Goal: Information Seeking & Learning: Learn about a topic

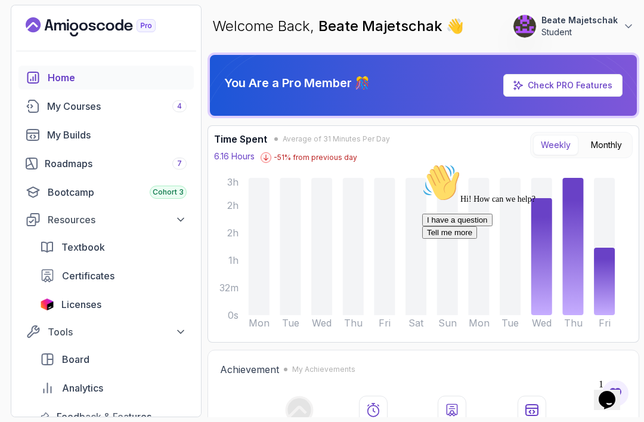
click at [66, 107] on div "My Courses 4" at bounding box center [117, 106] width 140 height 14
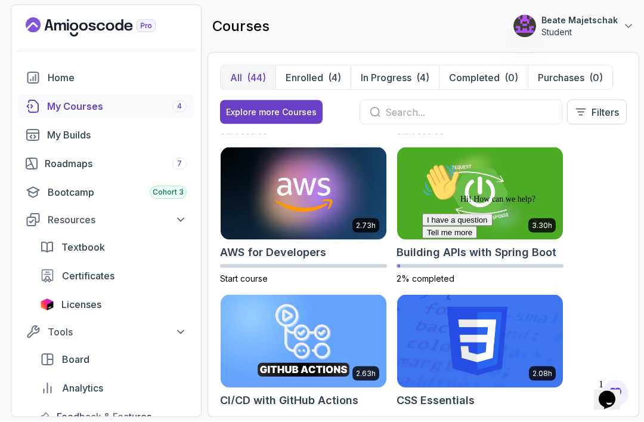
scroll to position [38, 0]
click at [129, 99] on div "My Courses 4" at bounding box center [117, 106] width 140 height 14
click at [307, 70] on p "Enrolled" at bounding box center [305, 77] width 38 height 14
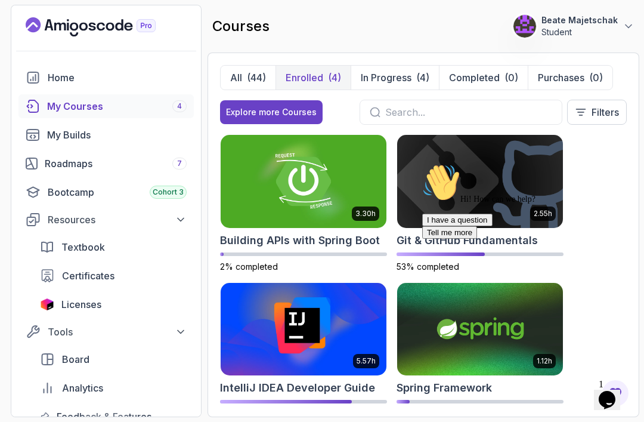
click at [307, 313] on img at bounding box center [304, 329] width 166 height 93
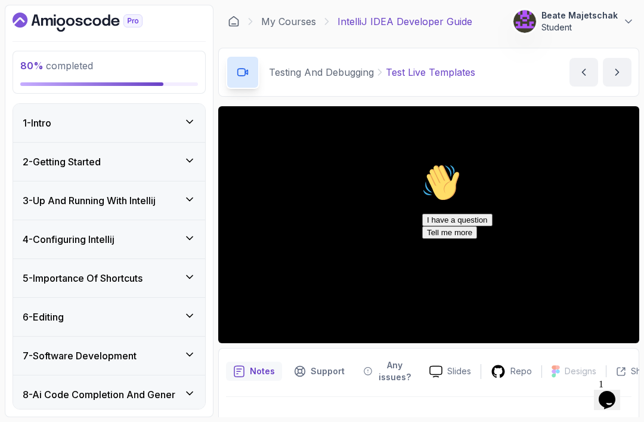
click at [483, 226] on button "I have a question" at bounding box center [457, 220] width 70 height 13
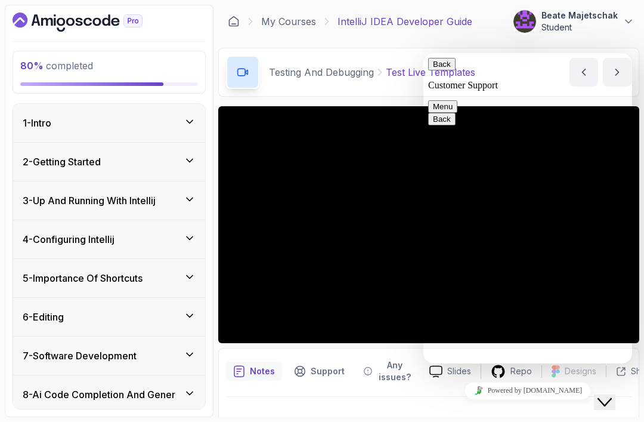
click at [483, 395] on icon "Close Chat This icon closes the chat window." at bounding box center [605, 402] width 14 height 14
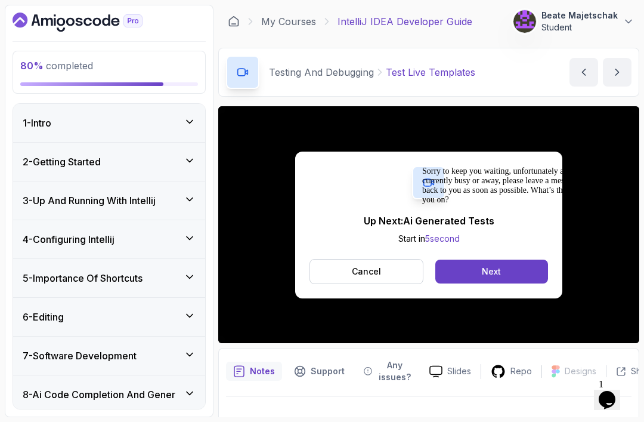
click at [452, 205] on div "Sorry to keep you waiting, unfortunately all of our agents are currently busy o…" at bounding box center [529, 185] width 215 height 38
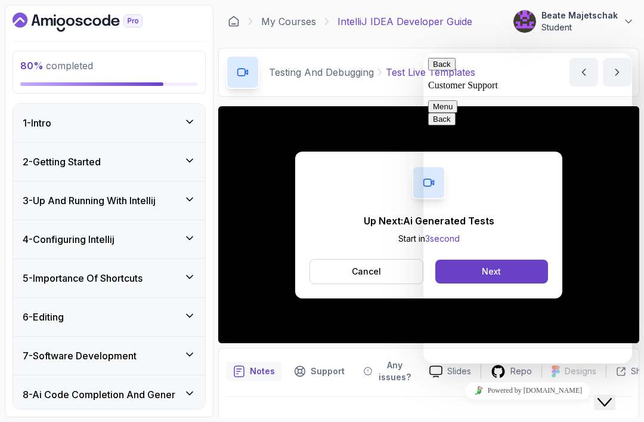
click at [483, 395] on icon "Close Chat This icon closes the chat window." at bounding box center [605, 402] width 14 height 14
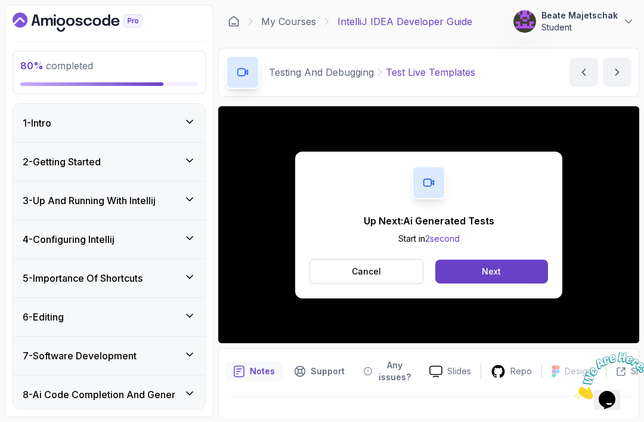
click at [483, 277] on button "Next" at bounding box center [491, 271] width 113 height 24
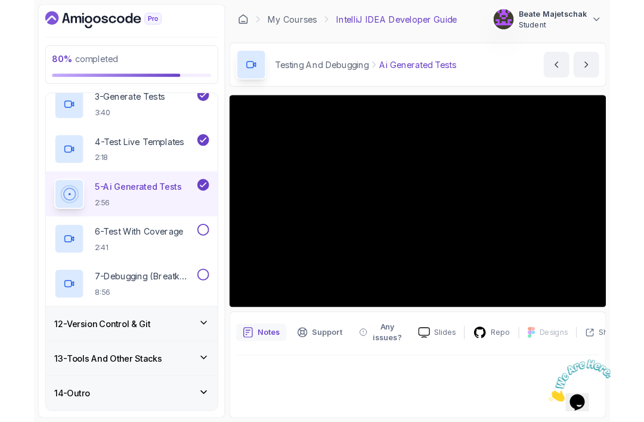
scroll to position [527, 0]
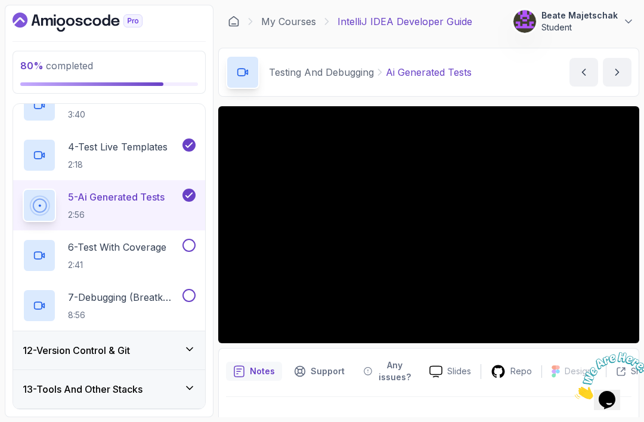
click at [87, 349] on h3 "12 - Version Control & Git" at bounding box center [76, 350] width 107 height 14
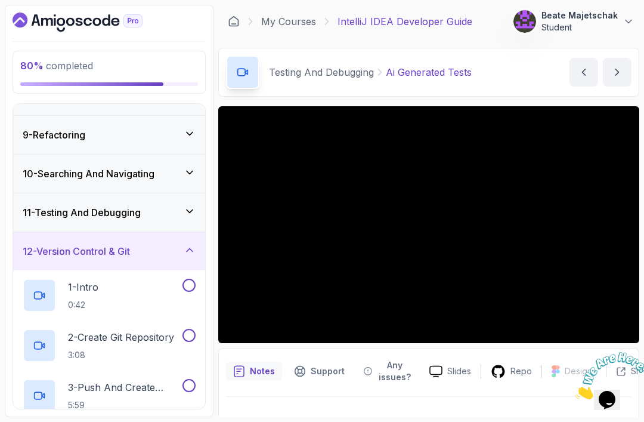
scroll to position [301, 0]
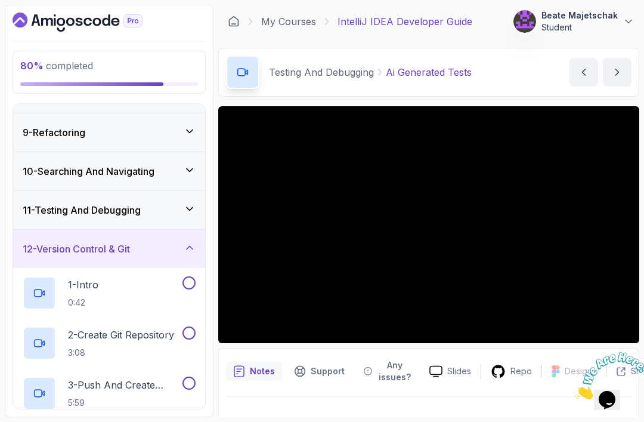
click at [84, 292] on p "1 - Intro" at bounding box center [83, 284] width 30 height 14
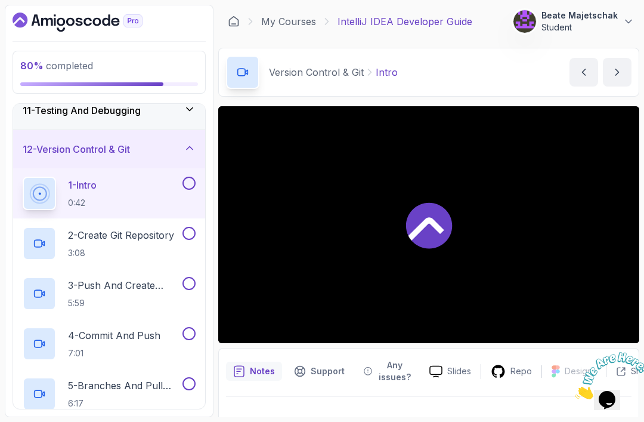
scroll to position [400, 0]
click at [373, 227] on div at bounding box center [428, 224] width 421 height 237
click at [483, 391] on img at bounding box center [612, 375] width 74 height 47
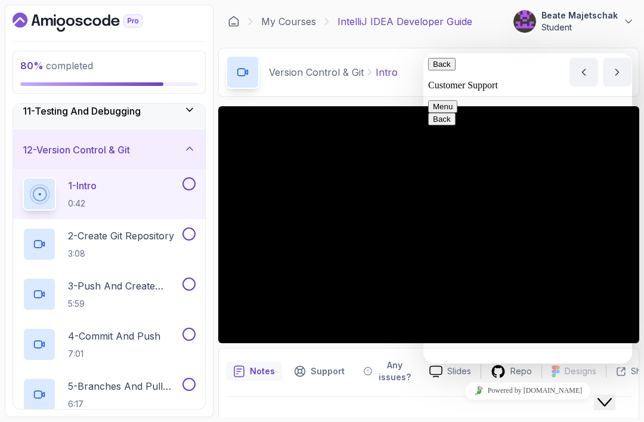
click at [483, 394] on button "Close Chat This icon closes the chat window." at bounding box center [604, 402] width 21 height 16
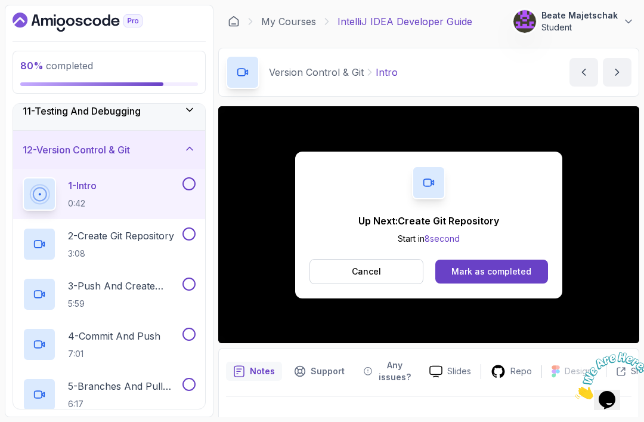
click at [483, 271] on div "Mark as completed" at bounding box center [492, 271] width 80 height 12
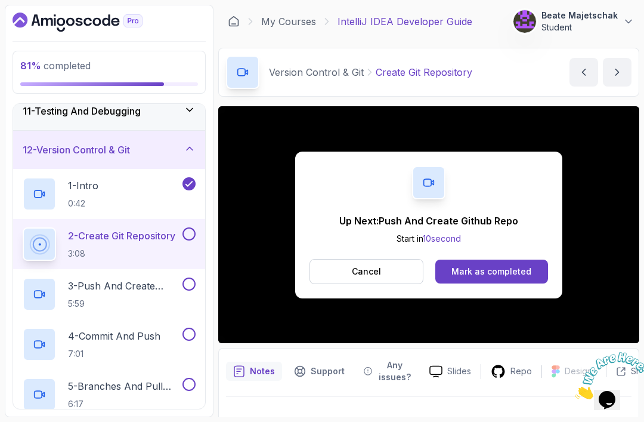
click at [483, 275] on div "Mark as completed" at bounding box center [492, 271] width 80 height 12
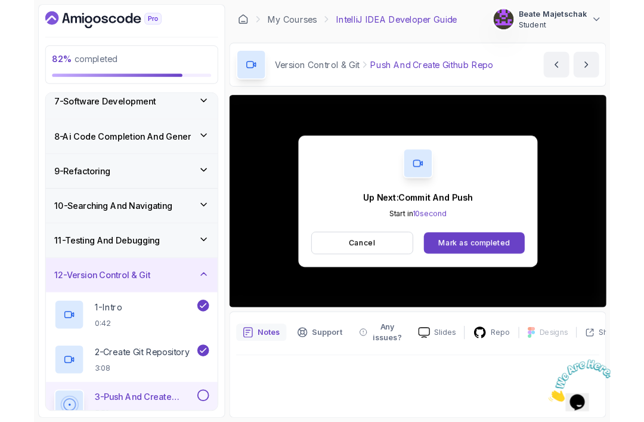
scroll to position [38, 0]
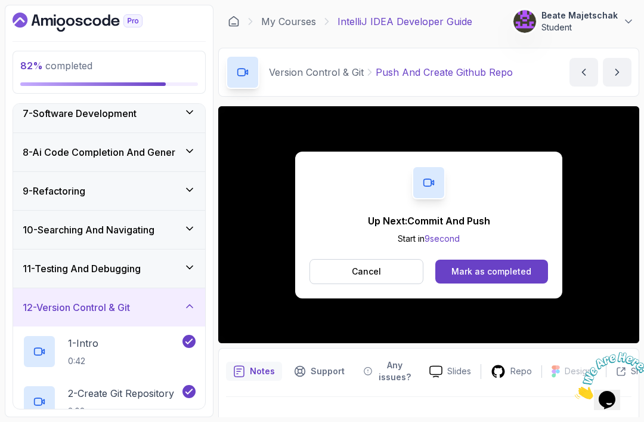
click at [483, 265] on div "Mark as completed" at bounding box center [492, 271] width 80 height 12
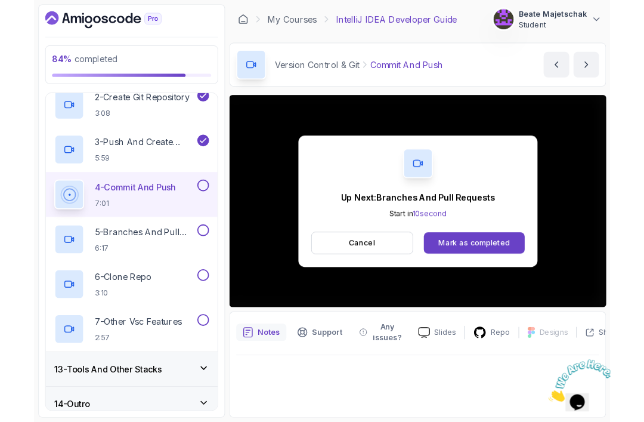
scroll to position [38, 0]
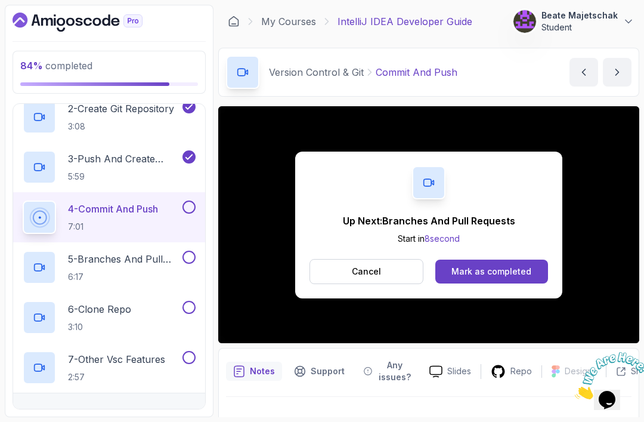
click at [476, 265] on div "Mark as completed" at bounding box center [492, 271] width 80 height 12
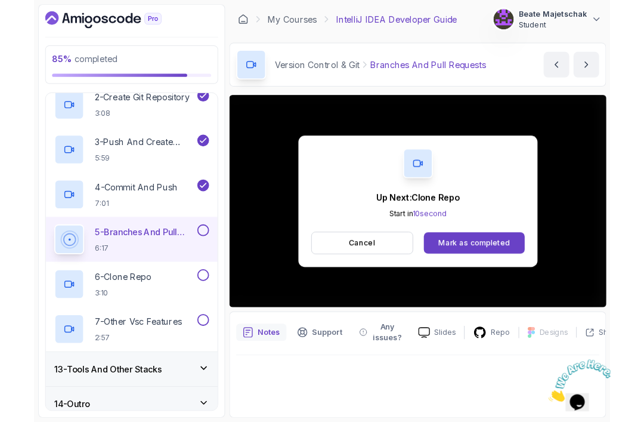
scroll to position [38, 0]
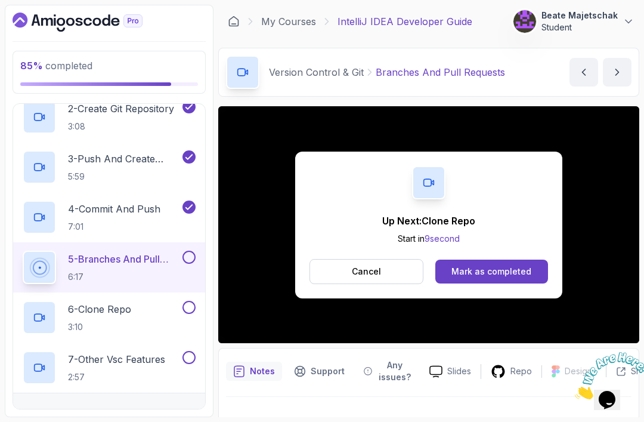
click at [483, 265] on div "Mark as completed" at bounding box center [492, 271] width 80 height 12
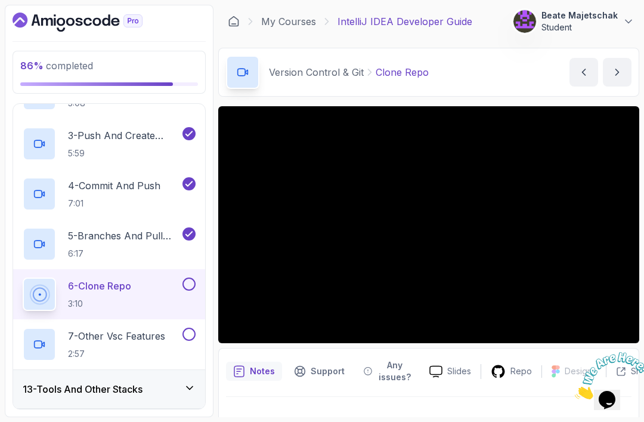
click at [160, 382] on div "13 - Tools And Other Stacks" at bounding box center [109, 389] width 173 height 14
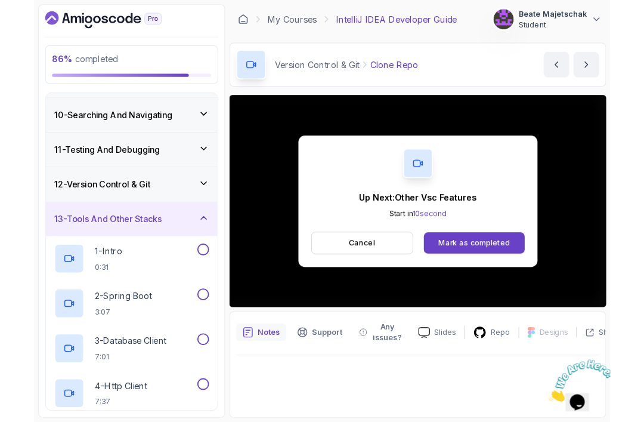
scroll to position [38, 0]
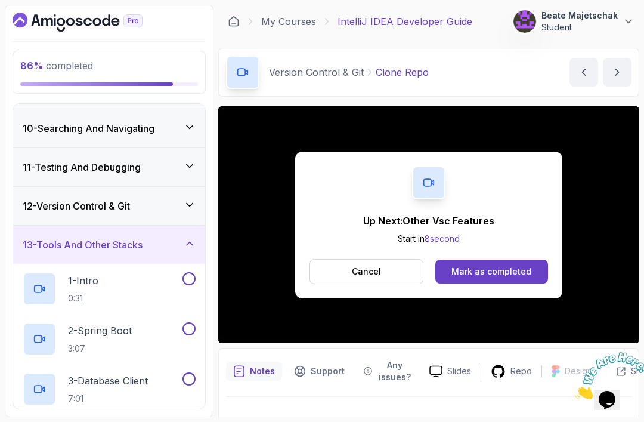
click at [483, 259] on button "Mark as completed" at bounding box center [491, 271] width 113 height 24
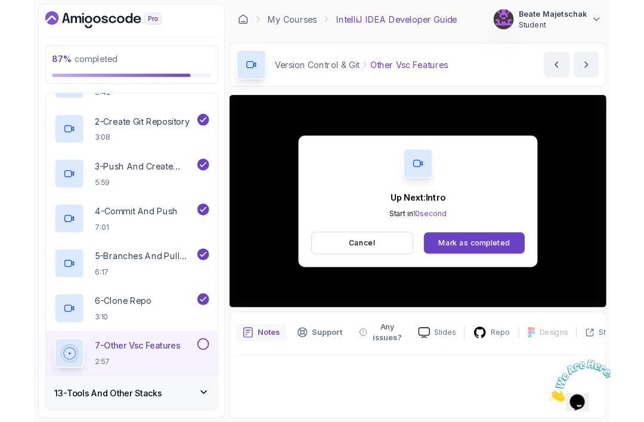
scroll to position [38, 0]
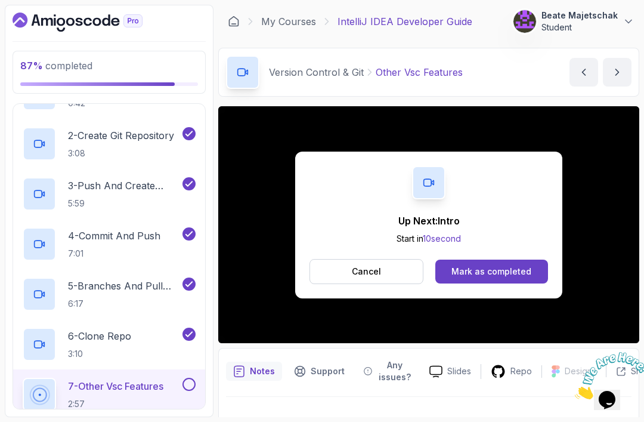
click at [483, 265] on div "Mark as completed" at bounding box center [492, 271] width 80 height 12
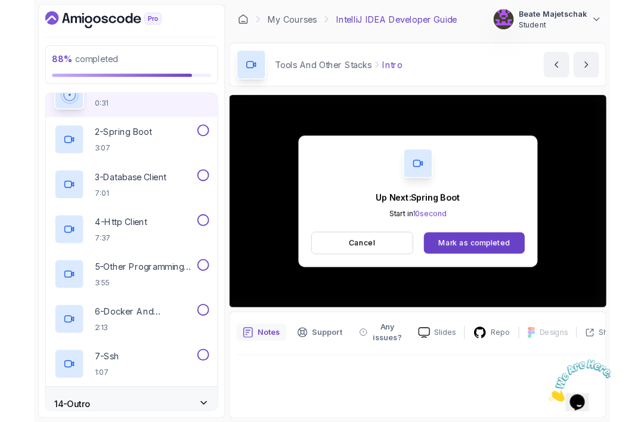
scroll to position [38, 0]
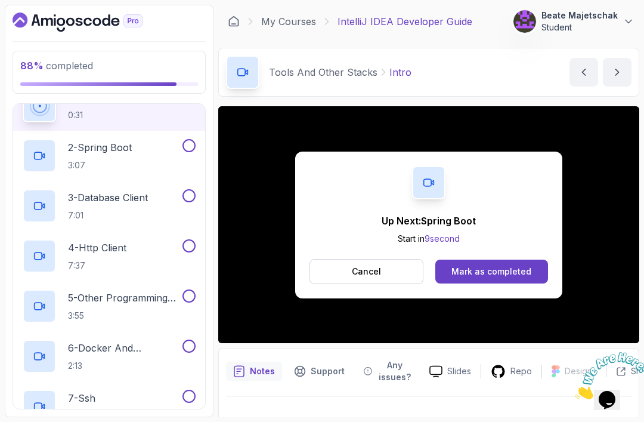
click at [483, 259] on button "Mark as completed" at bounding box center [491, 271] width 113 height 24
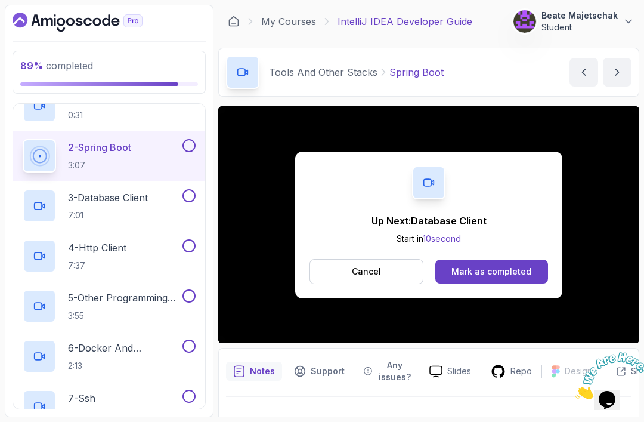
scroll to position [38, 0]
click at [483, 259] on button "Mark as completed" at bounding box center [491, 271] width 113 height 24
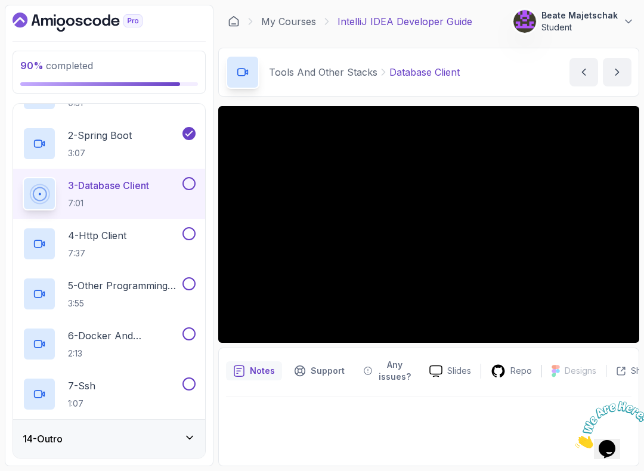
scroll to position [527, 0]
